Goal: Complete application form: Complete application form

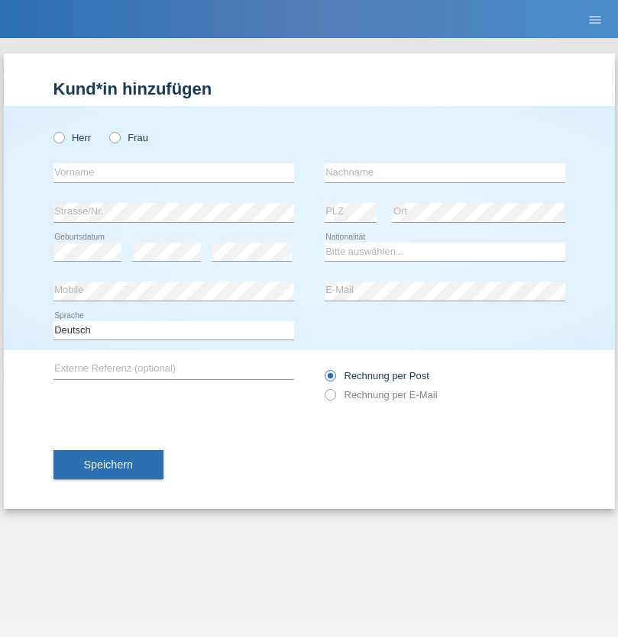
radio input "true"
click at [173, 173] on input "text" at bounding box center [173, 172] width 240 height 19
type input "Filipe josé"
click at [444, 173] on input "text" at bounding box center [444, 172] width 240 height 19
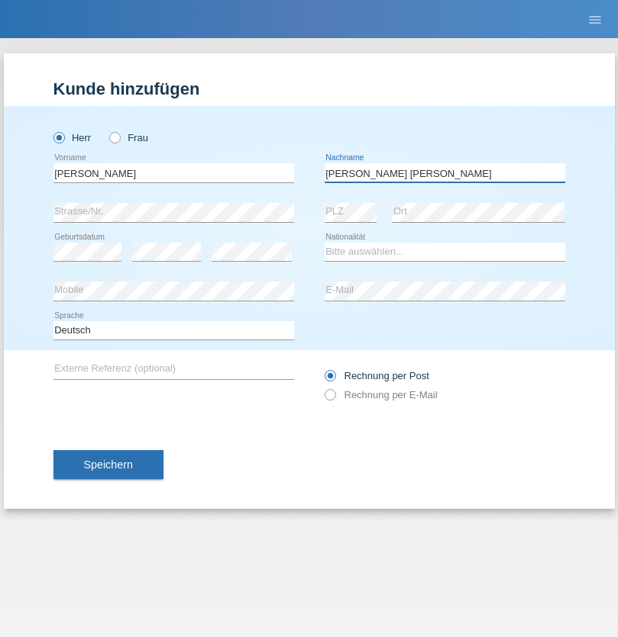
type input "Martins amaral"
select select "PT"
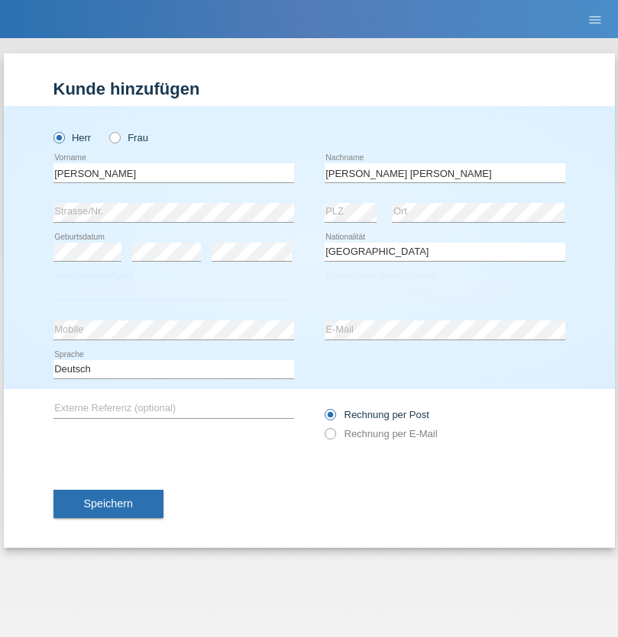
select select "C"
select select "22"
select select "02"
select select "2006"
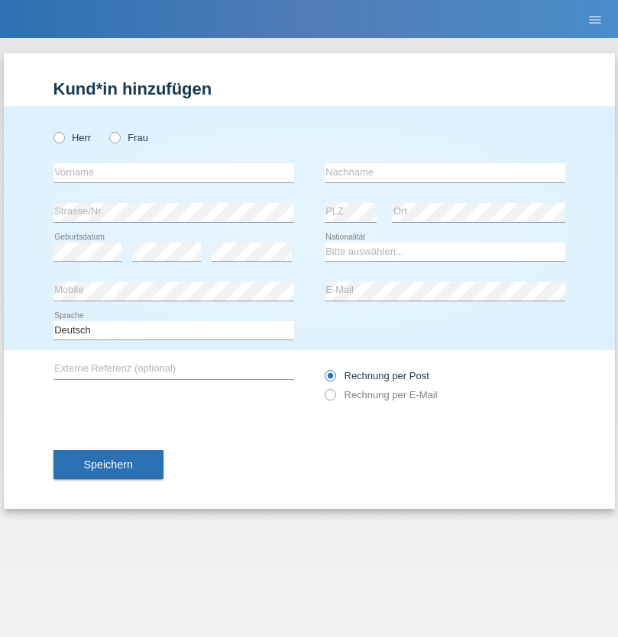
radio input "true"
click at [173, 173] on input "text" at bounding box center [173, 172] width 240 height 19
type input "Petar"
click at [444, 173] on input "text" at bounding box center [444, 172] width 240 height 19
type input "Kozomanovic"
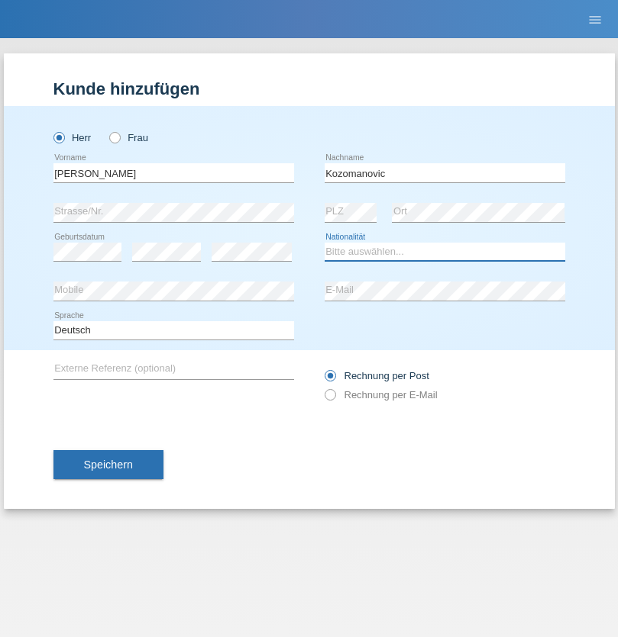
select select "RS"
select select "C"
select select "25"
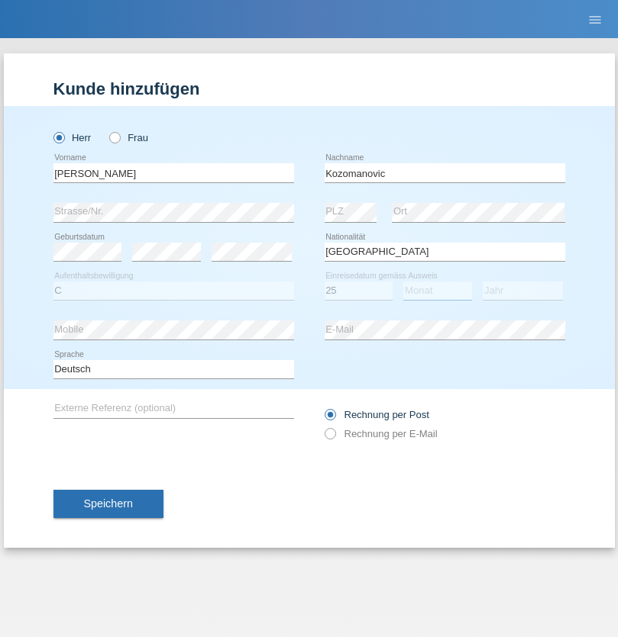
select select "05"
select select "2019"
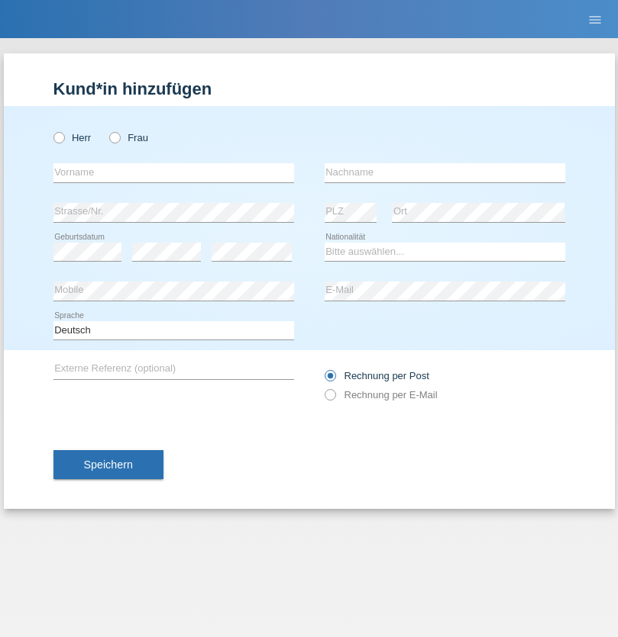
radio input "true"
click at [173, 173] on input "text" at bounding box center [173, 172] width 240 height 19
type input "Faycal"
click at [444, 173] on input "text" at bounding box center [444, 172] width 240 height 19
type input "Tamazouzt"
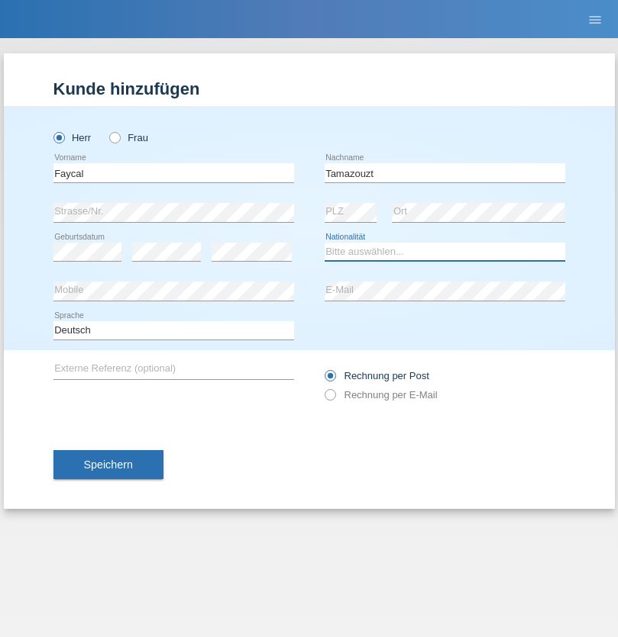
select select "DZ"
select select "C"
select select "26"
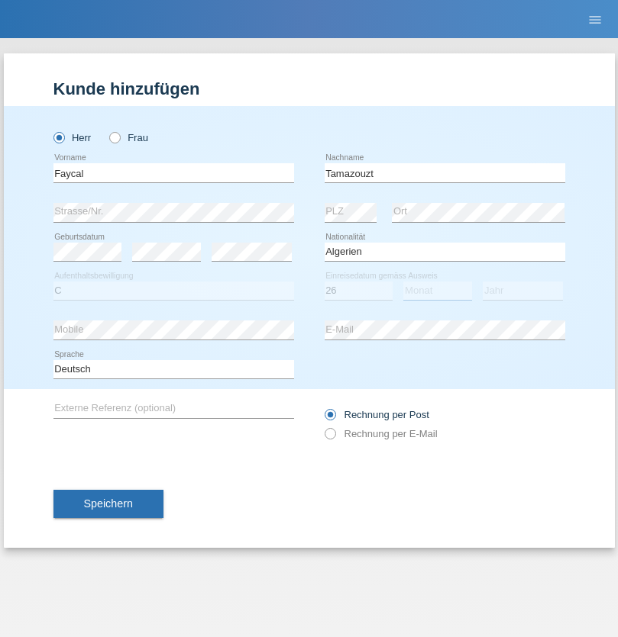
select select "12"
select select "2015"
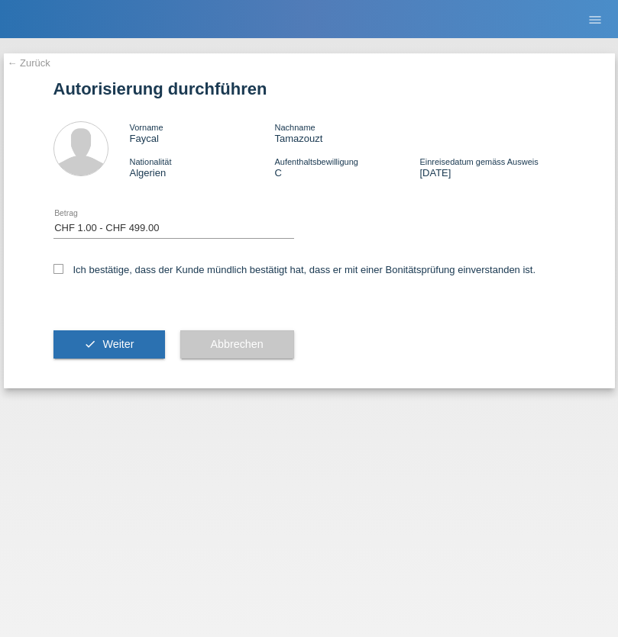
select select "1"
checkbox input "true"
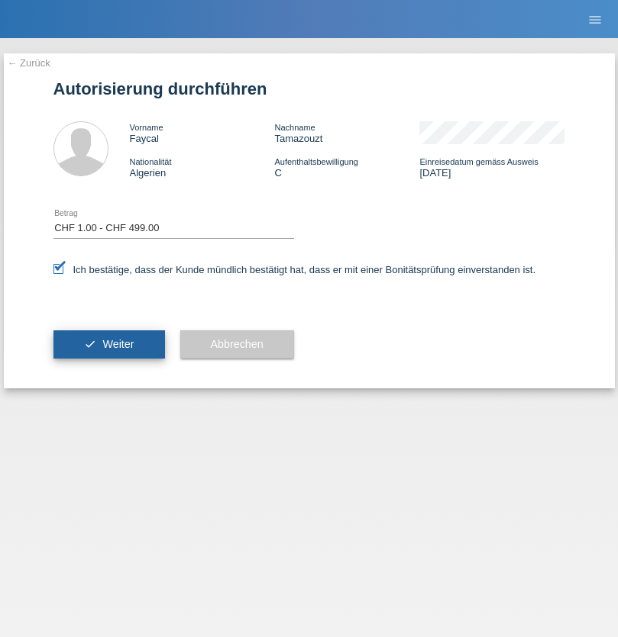
click at [108, 344] on span "Weiter" at bounding box center [117, 344] width 31 height 12
